Goal: Task Accomplishment & Management: Manage account settings

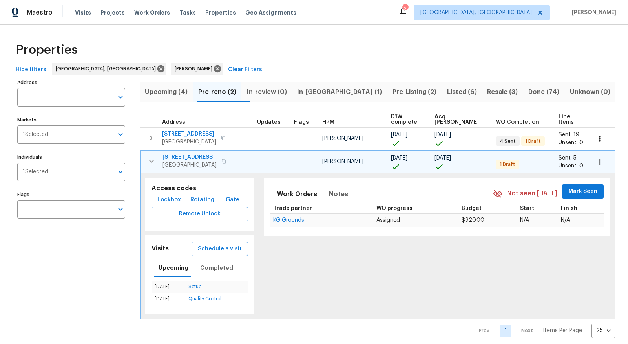
click at [392, 90] on span "Pre-Listing (2)" at bounding box center [414, 91] width 45 height 11
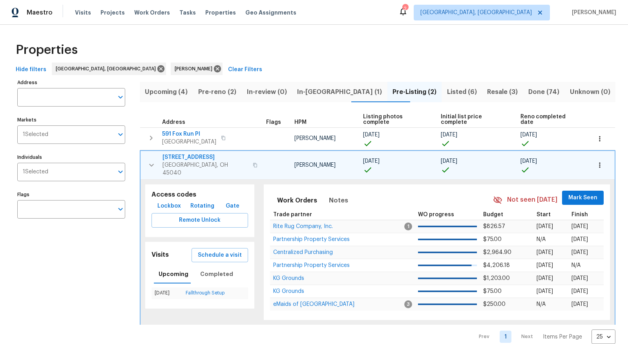
click at [373, 49] on div "Properties" at bounding box center [314, 49] width 603 height 25
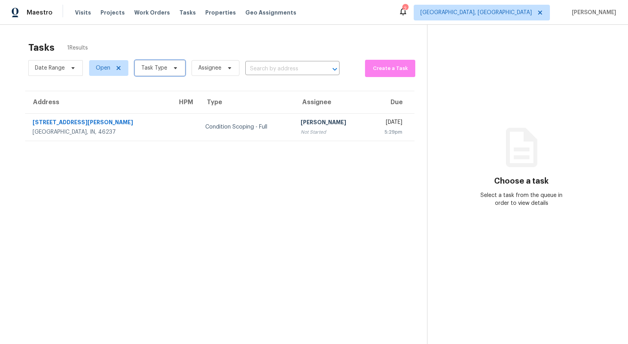
click at [167, 71] on span "Task Type" at bounding box center [160, 68] width 51 height 16
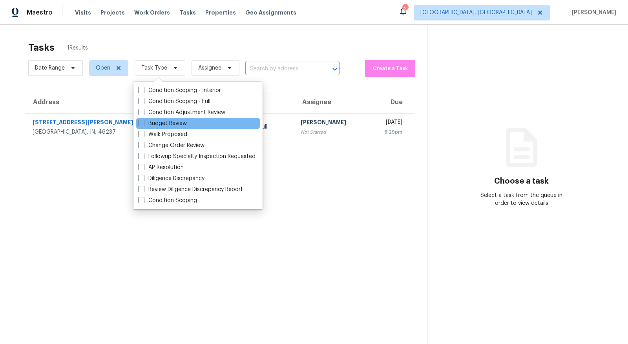
click at [163, 119] on div "Budget Review" at bounding box center [198, 123] width 124 height 11
click at [165, 124] on label "Budget Review" at bounding box center [162, 123] width 49 height 8
click at [143, 124] on input "Budget Review" at bounding box center [140, 121] width 5 height 5
checkbox input "true"
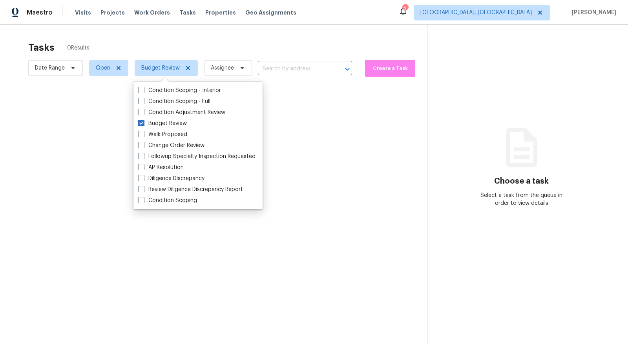
click at [269, 192] on section "Tasks 0 Results Date Range Open Budget Review Assignee ​ Create a Task No tasks…" at bounding box center [220, 202] width 415 height 331
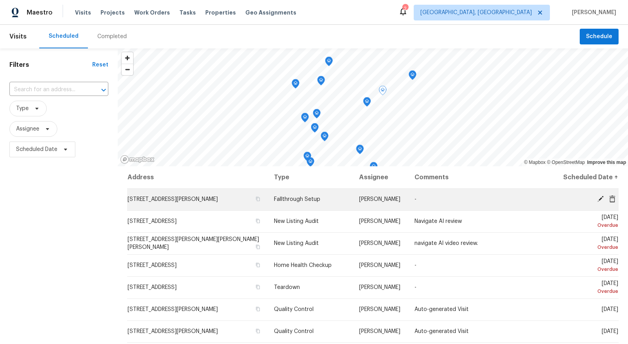
click at [599, 199] on icon at bounding box center [601, 199] width 6 height 6
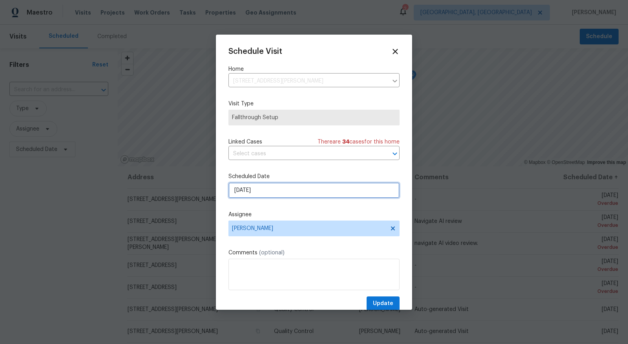
click at [271, 188] on input "8/25/2025" at bounding box center [314, 190] width 171 height 16
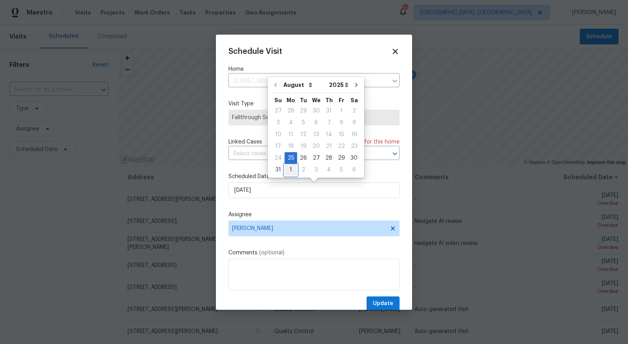
click at [291, 166] on div "1" at bounding box center [291, 169] width 13 height 11
type input "9/1/2025"
select select "8"
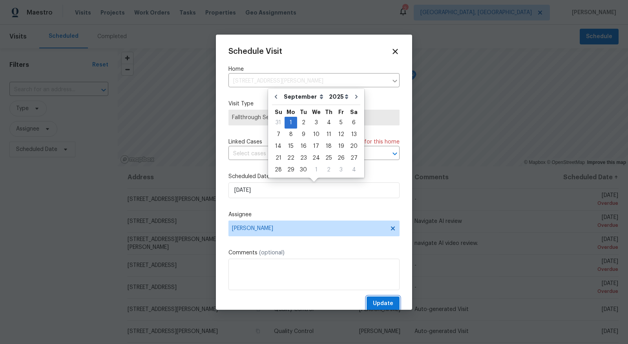
click at [381, 304] on span "Update" at bounding box center [383, 303] width 20 height 10
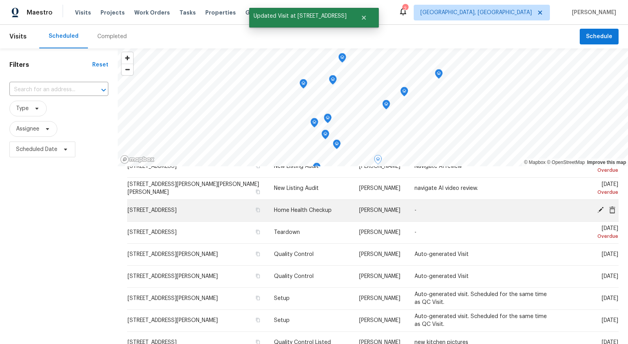
scroll to position [34, 0]
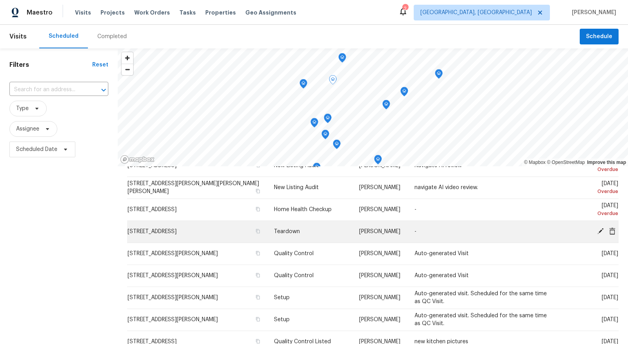
click at [600, 230] on icon at bounding box center [601, 231] width 6 height 6
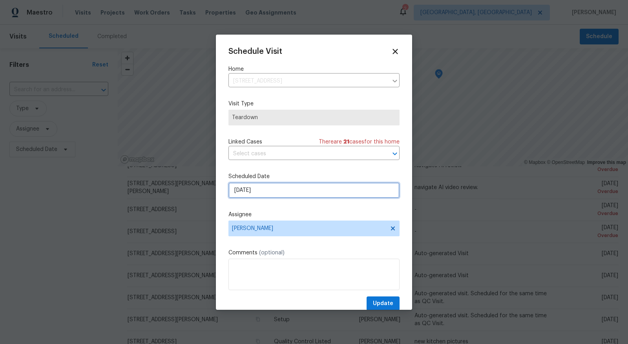
click at [339, 194] on input "8/28/2025" at bounding box center [314, 190] width 171 height 16
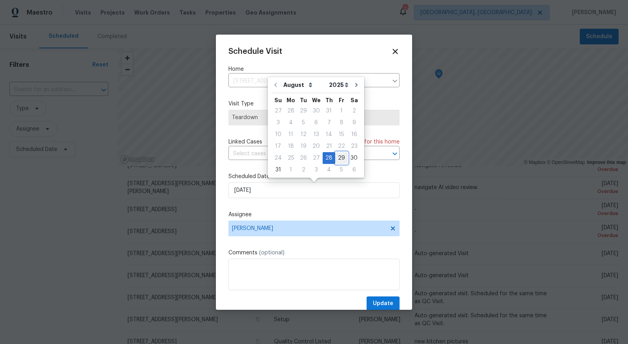
click at [341, 157] on div "29" at bounding box center [341, 157] width 13 height 11
type input "8/29/2025"
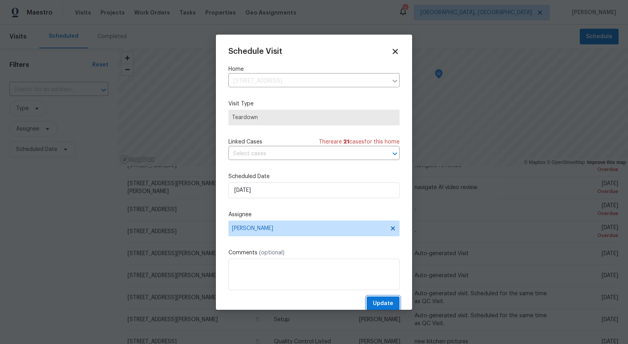
click at [380, 304] on span "Update" at bounding box center [383, 303] width 20 height 10
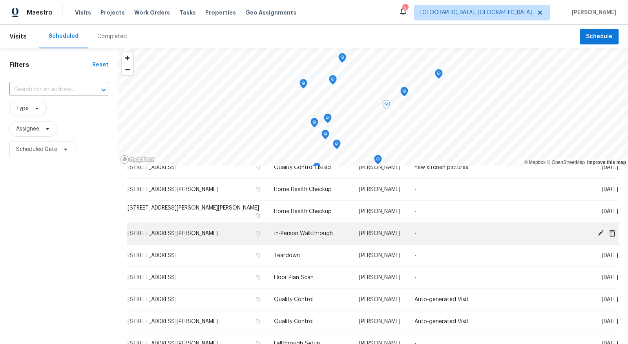
scroll to position [207, 0]
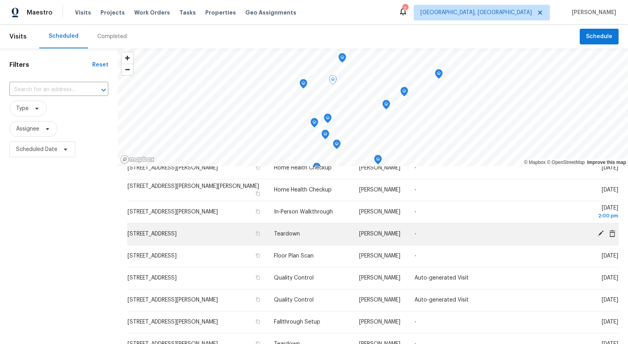
click at [603, 234] on icon at bounding box center [600, 233] width 7 height 7
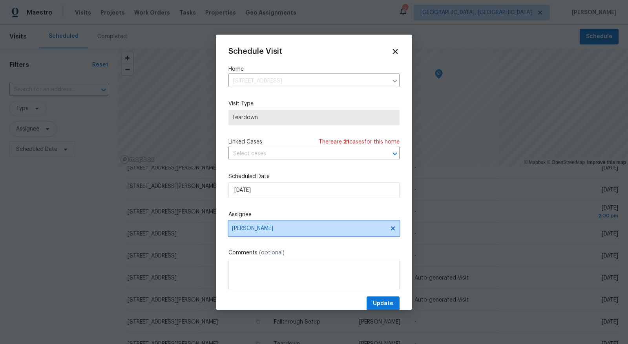
click at [281, 229] on span "[PERSON_NAME]" at bounding box center [309, 228] width 154 height 6
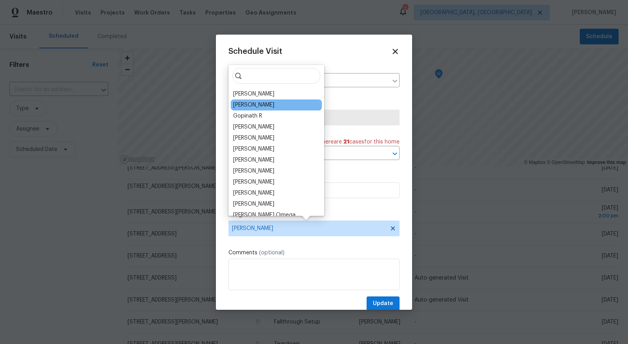
click at [264, 104] on div "[PERSON_NAME]" at bounding box center [276, 104] width 91 height 11
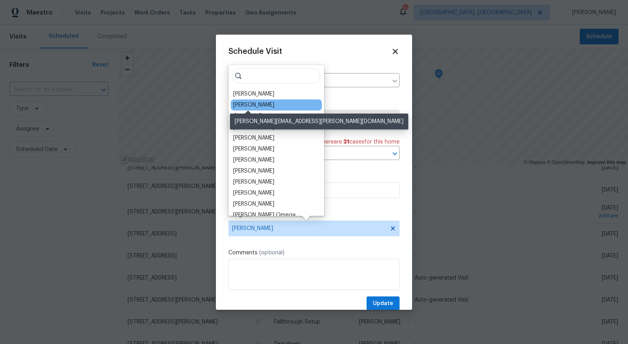
click at [257, 106] on div "[PERSON_NAME]" at bounding box center [253, 105] width 41 height 8
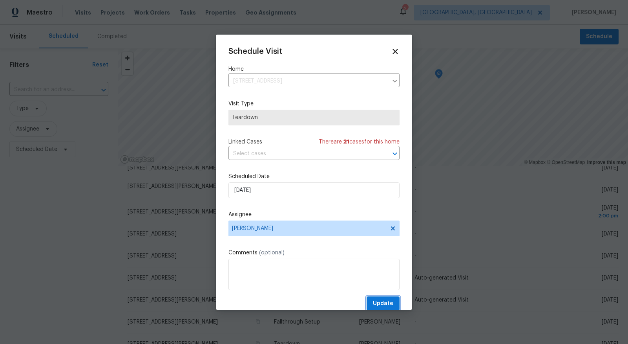
click at [382, 306] on span "Update" at bounding box center [383, 303] width 20 height 10
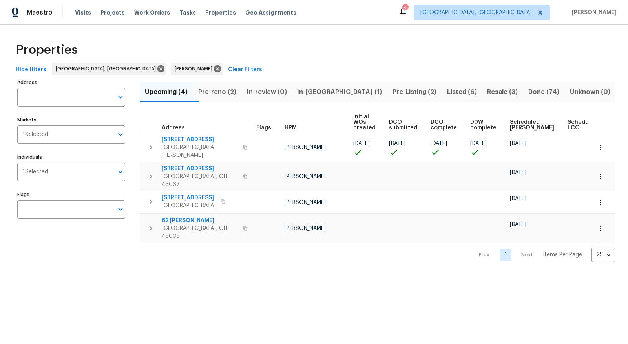
click at [487, 90] on span "Resale (3)" at bounding box center [503, 91] width 32 height 11
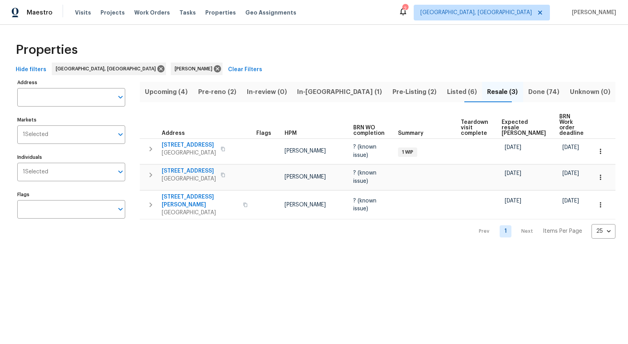
click at [447, 92] on span "Listed (6)" at bounding box center [462, 91] width 31 height 11
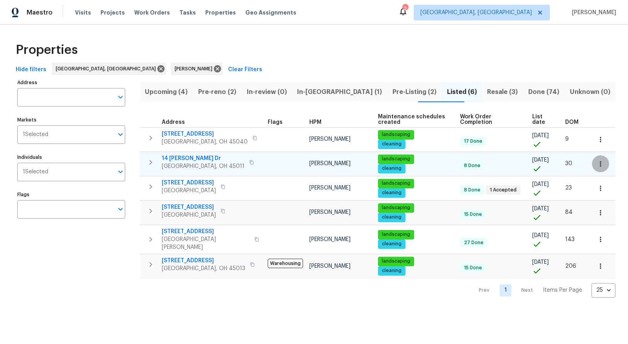
click at [604, 163] on icon "button" at bounding box center [601, 164] width 8 height 8
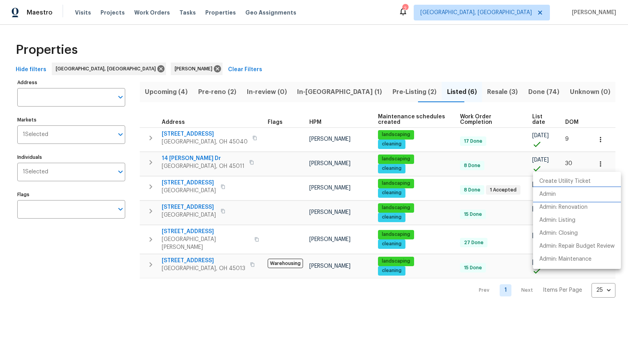
click at [592, 190] on li "Admin" at bounding box center [577, 194] width 88 height 13
click at [318, 68] on div at bounding box center [314, 172] width 628 height 344
